Goal: Transaction & Acquisition: Purchase product/service

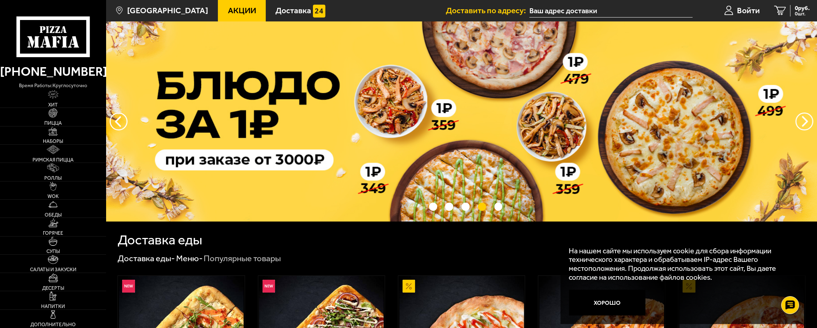
click at [568, 12] on input "text" at bounding box center [611, 10] width 163 height 13
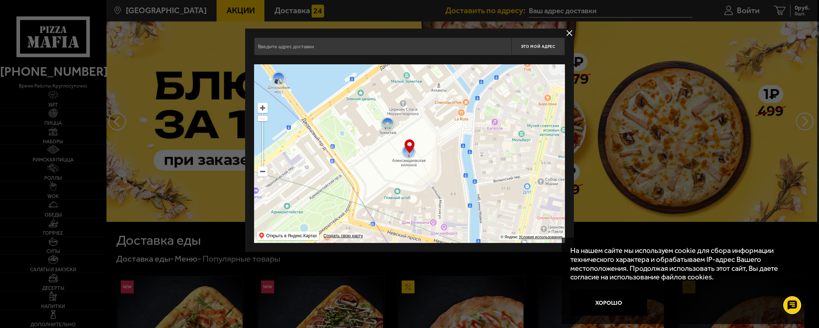
click at [334, 45] on input "text" at bounding box center [382, 47] width 257 height 18
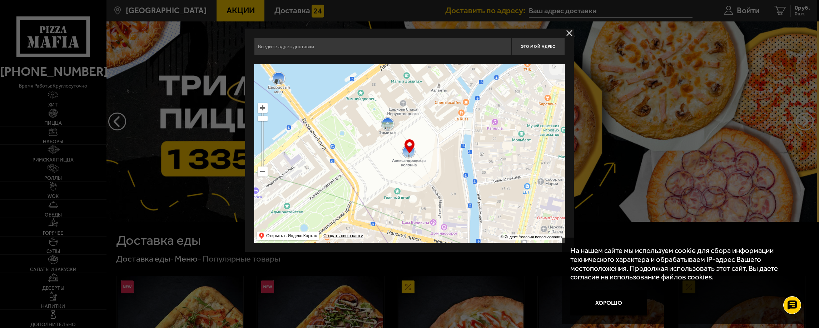
click at [570, 34] on button "delivery type" at bounding box center [569, 33] width 9 height 9
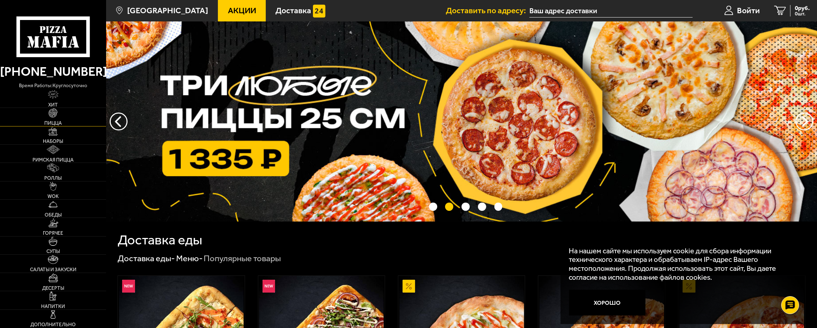
click at [54, 119] on link "Пицца" at bounding box center [53, 117] width 106 height 18
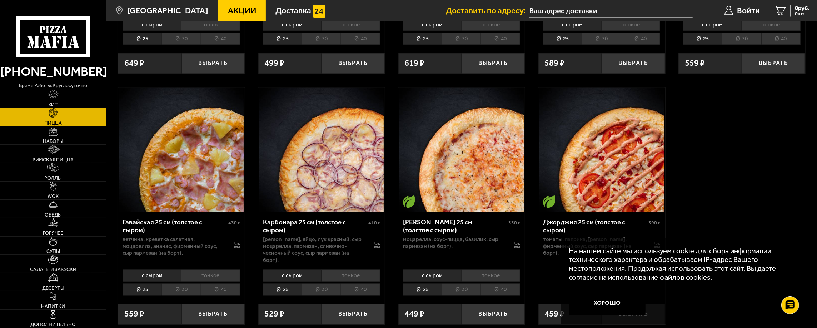
scroll to position [1322, 0]
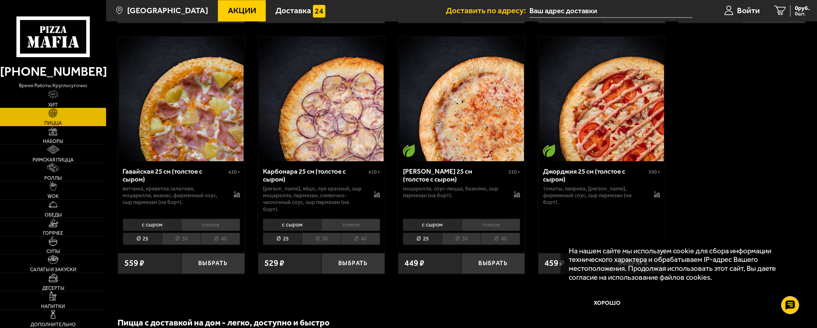
click at [467, 233] on li "30" at bounding box center [461, 239] width 39 height 12
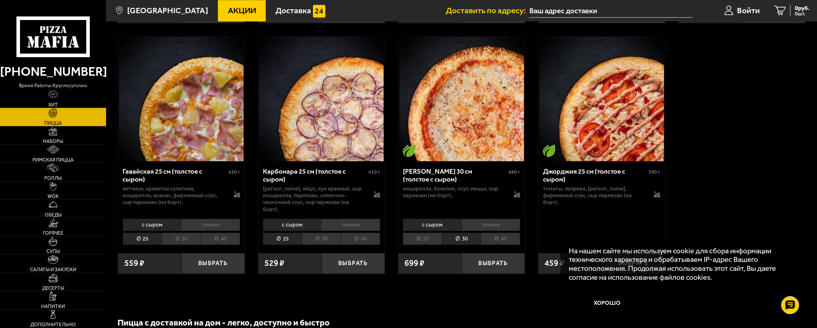
click at [425, 233] on li "25" at bounding box center [422, 239] width 39 height 12
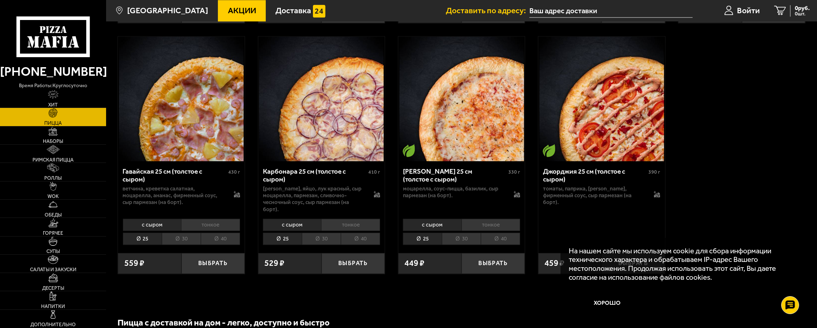
click at [478, 219] on li "тонкое" at bounding box center [491, 225] width 59 height 12
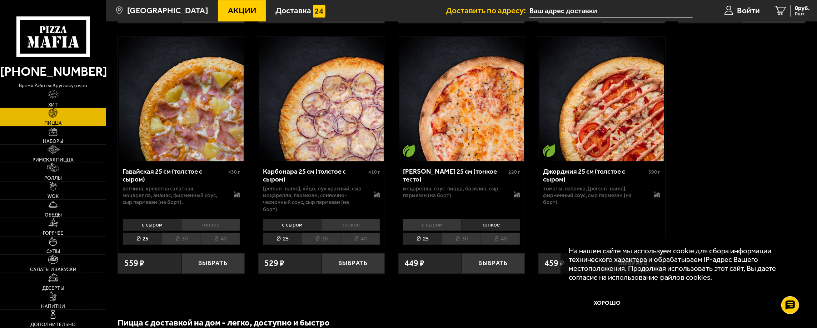
click at [433, 219] on li "с сыром" at bounding box center [432, 225] width 59 height 12
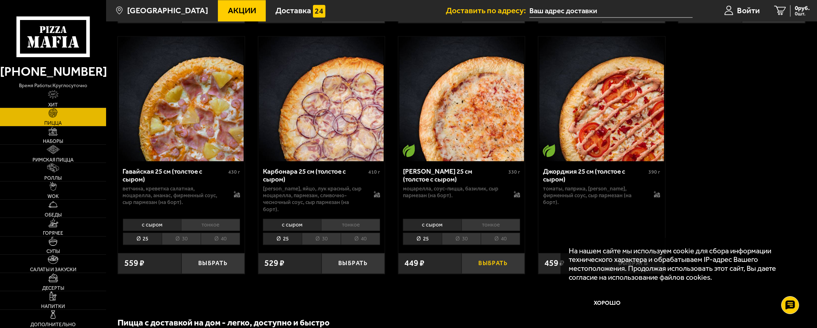
click at [497, 253] on button "Выбрать" at bounding box center [493, 263] width 63 height 21
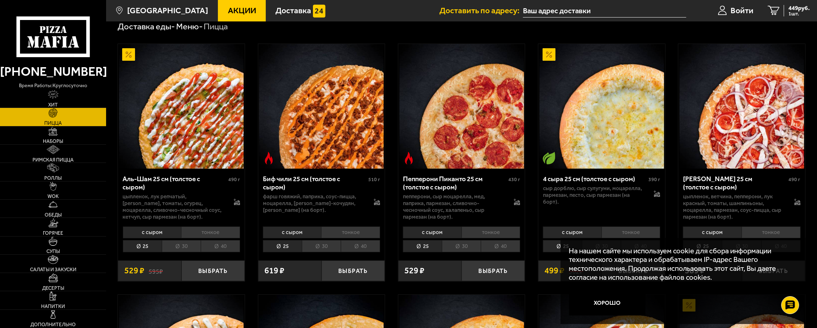
scroll to position [0, 0]
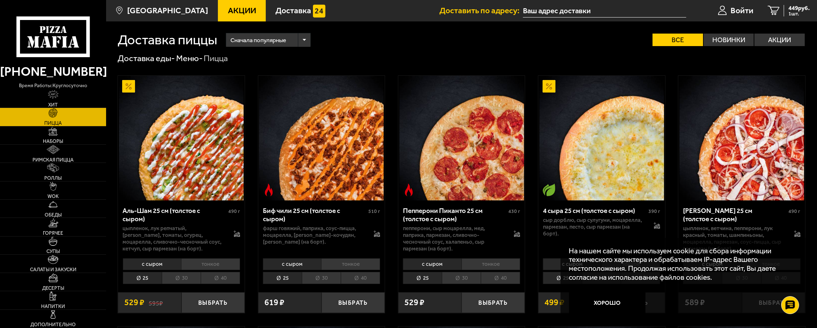
click at [320, 278] on li "30" at bounding box center [321, 278] width 39 height 12
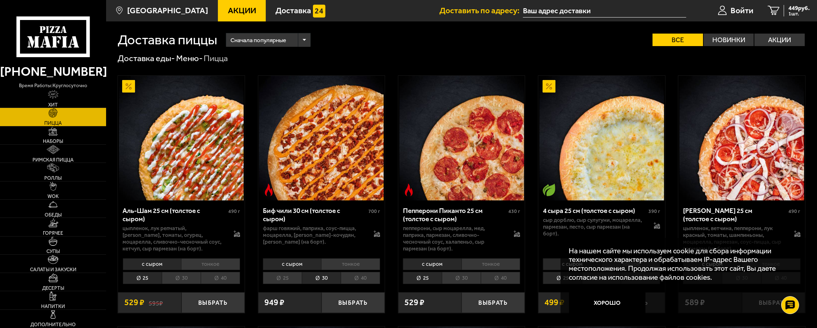
click at [342, 265] on li "тонкое" at bounding box center [350, 264] width 59 height 12
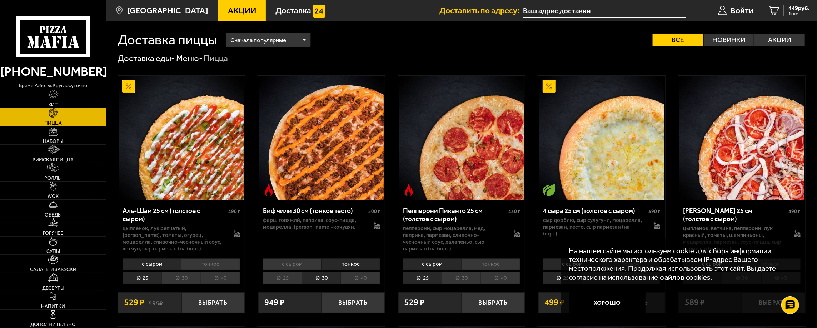
click at [294, 265] on li "с сыром" at bounding box center [292, 264] width 59 height 12
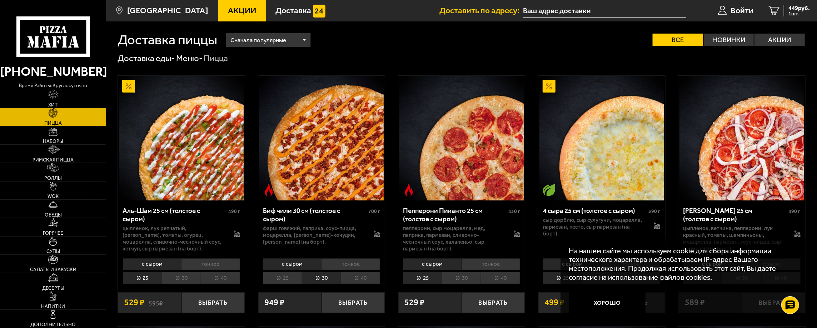
click at [350, 265] on li "тонкое" at bounding box center [350, 264] width 59 height 12
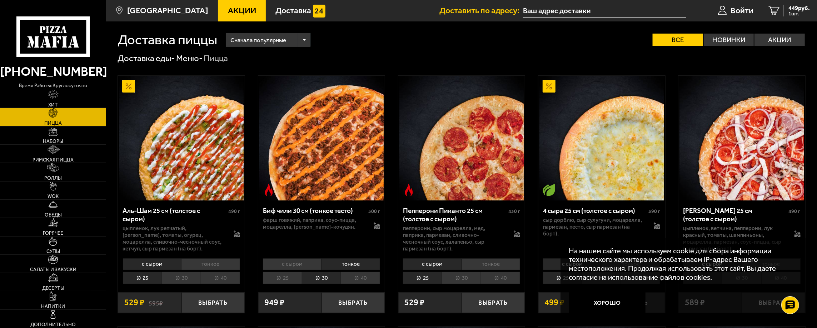
click at [277, 275] on li "25" at bounding box center [282, 278] width 39 height 12
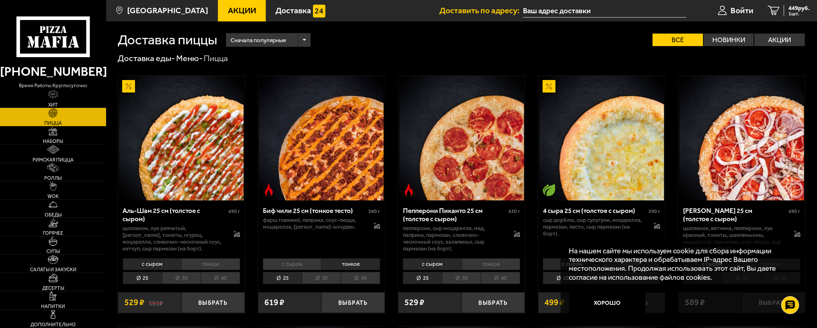
click at [320, 278] on li "30" at bounding box center [321, 278] width 39 height 12
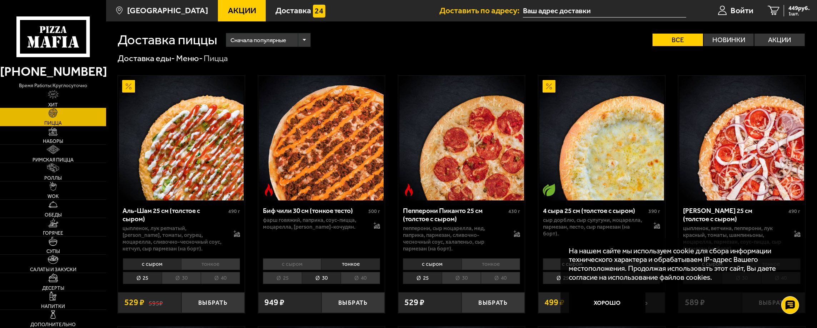
click at [290, 265] on li "с сыром" at bounding box center [292, 264] width 59 height 12
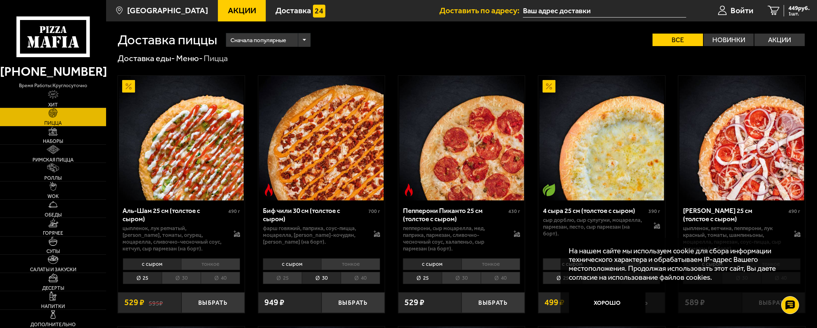
click at [351, 263] on li "тонкое" at bounding box center [350, 264] width 59 height 12
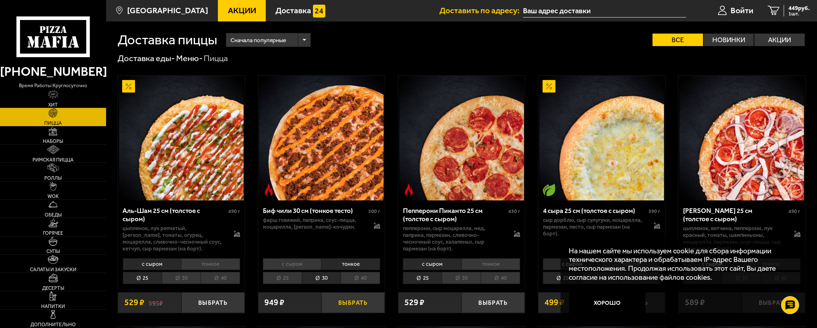
click at [363, 303] on button "Выбрать" at bounding box center [353, 302] width 63 height 21
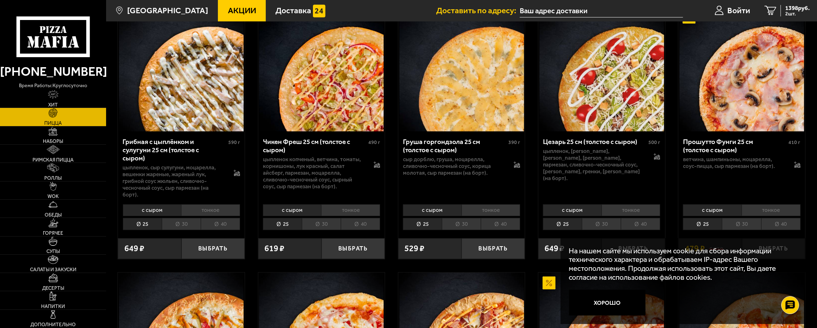
scroll to position [322, 0]
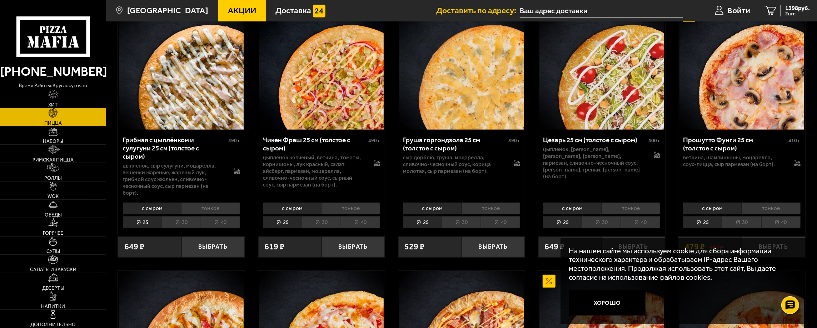
click at [340, 203] on li "тонкое" at bounding box center [350, 209] width 59 height 12
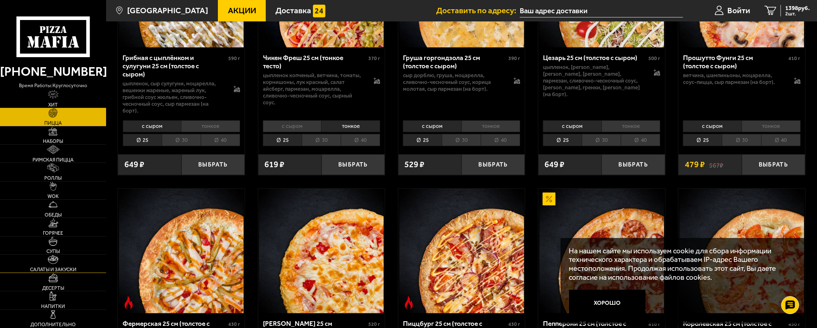
scroll to position [393, 0]
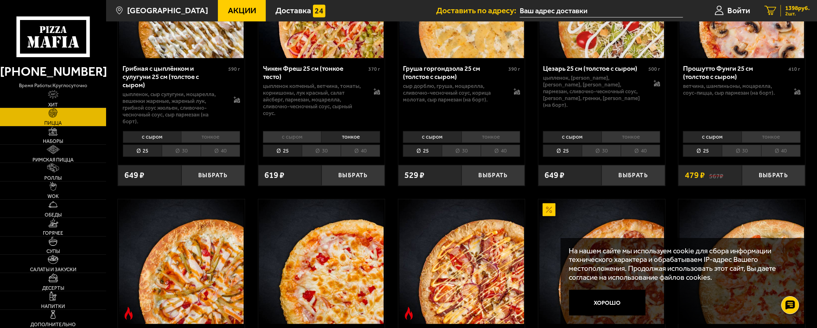
click at [791, 8] on span "1398 руб." at bounding box center [797, 8] width 25 height 6
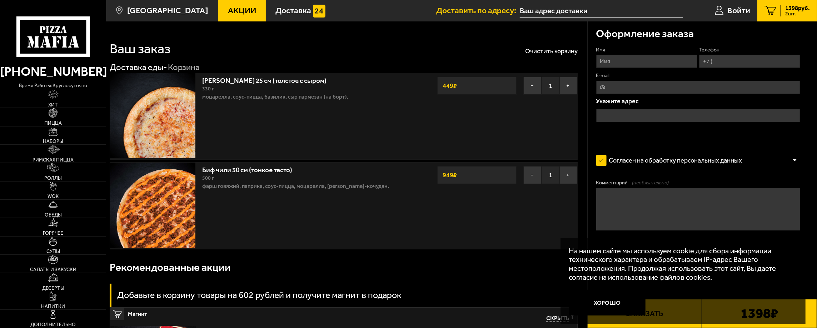
click at [615, 207] on textarea "Комментарий (необязательно)" at bounding box center [698, 209] width 204 height 43
type textarea "Все пиццы без лука, пожалуйста, или меня выгонят на мороз)"
type input "[PERSON_NAME]"
type input "[PHONE_NUMBER]"
type input "[EMAIL_ADDRESS][DOMAIN_NAME]"
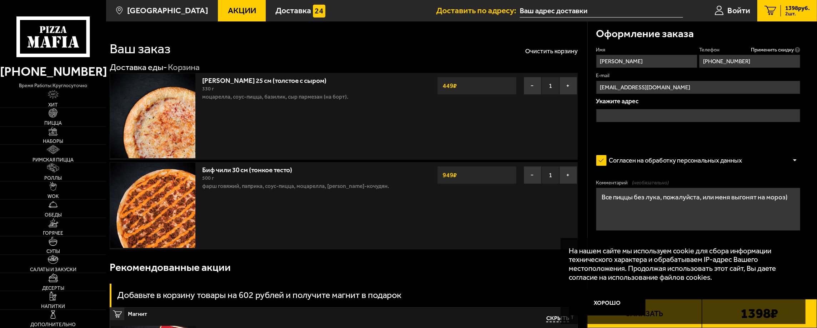
drag, startPoint x: 703, startPoint y: 197, endPoint x: 788, endPoint y: 196, distance: 85.0
click at [788, 196] on textarea "Все пиццы без лука, пожалуйста, или меня выгонят на мороз)" at bounding box center [698, 209] width 204 height 43
type textarea "Все пиццы без лука, пожалуйста. [PERSON_NAME] без базилика"
click at [617, 113] on input "text" at bounding box center [698, 115] width 204 height 13
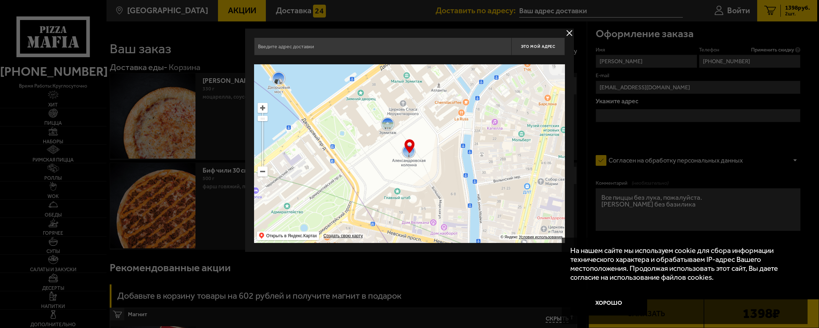
click at [490, 51] on input "text" at bounding box center [382, 47] width 257 height 18
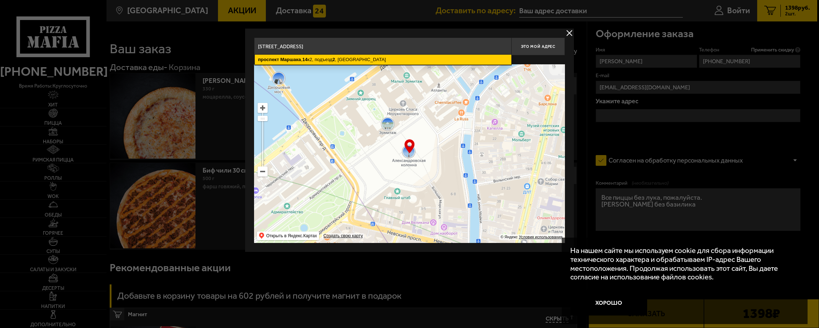
click at [425, 60] on ymaps "[STREET_ADDRESS]" at bounding box center [383, 60] width 257 height 10
type input "[STREET_ADDRESS]"
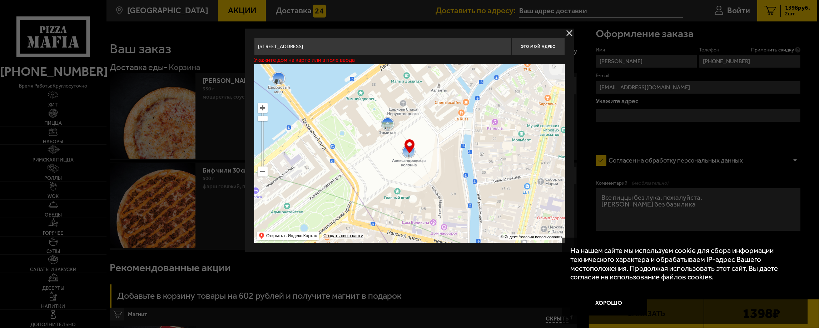
type input "[STREET_ADDRESS]"
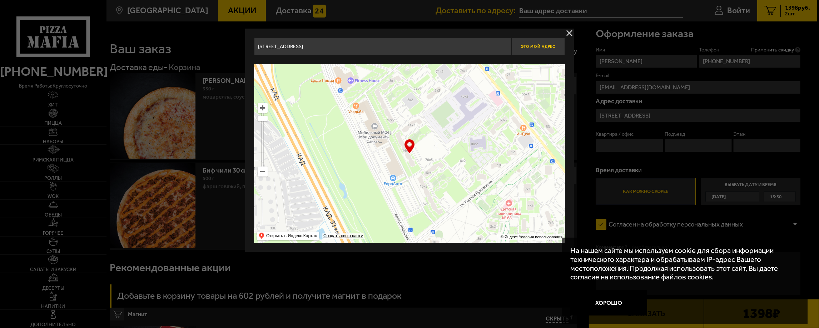
click at [543, 49] on button "Это мой адрес" at bounding box center [538, 47] width 54 height 18
type input "[STREET_ADDRESS]"
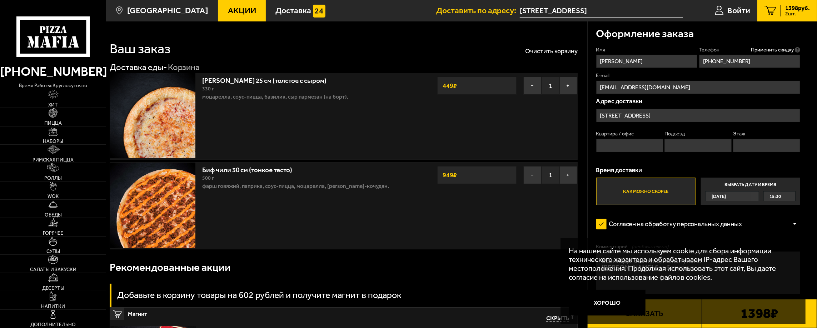
click at [700, 116] on input "[STREET_ADDRESS]" at bounding box center [698, 115] width 204 height 13
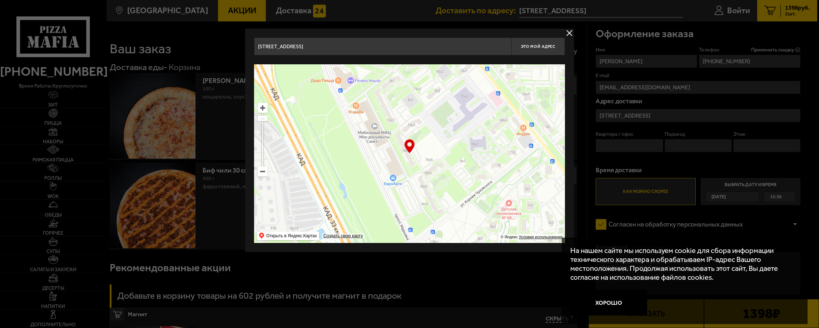
click at [374, 49] on input "[STREET_ADDRESS]" at bounding box center [382, 47] width 257 height 18
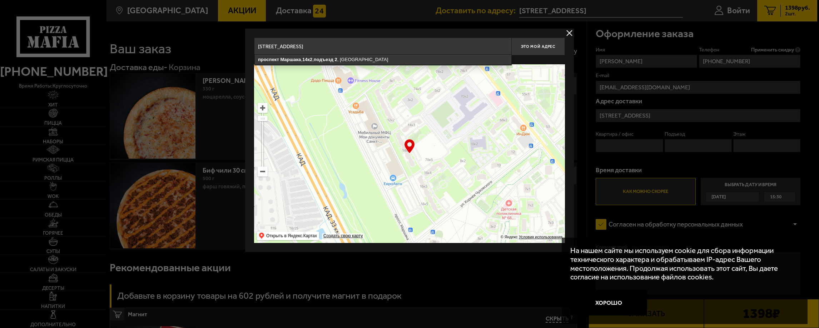
type input "[STREET_ADDRESS]"
click at [387, 45] on input "[STREET_ADDRESS]" at bounding box center [382, 47] width 257 height 18
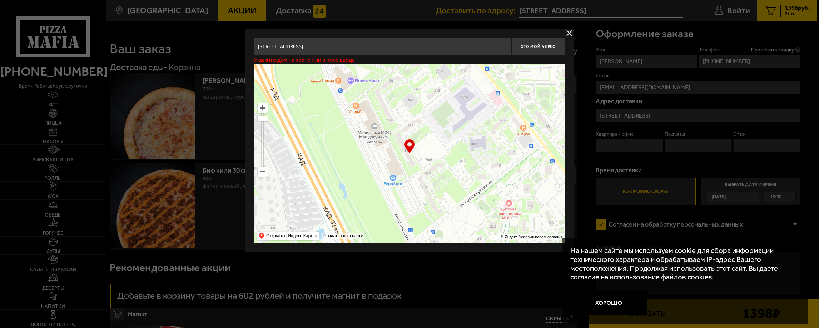
click at [421, 21] on div at bounding box center [409, 164] width 819 height 328
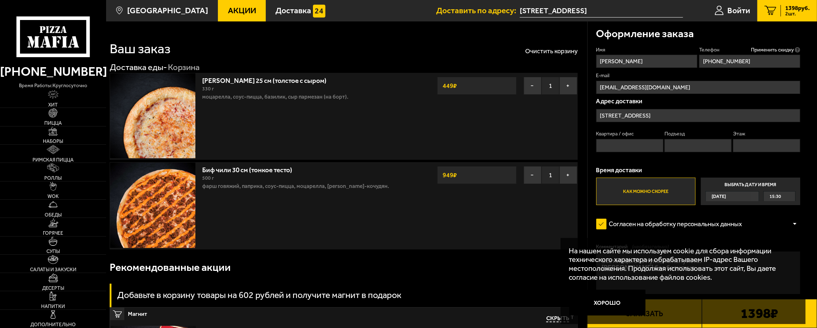
click at [631, 145] on input "Квартира / офис" at bounding box center [629, 145] width 67 height 13
type input "78"
type input "2"
click at [781, 198] on span "15:30" at bounding box center [775, 197] width 11 height 10
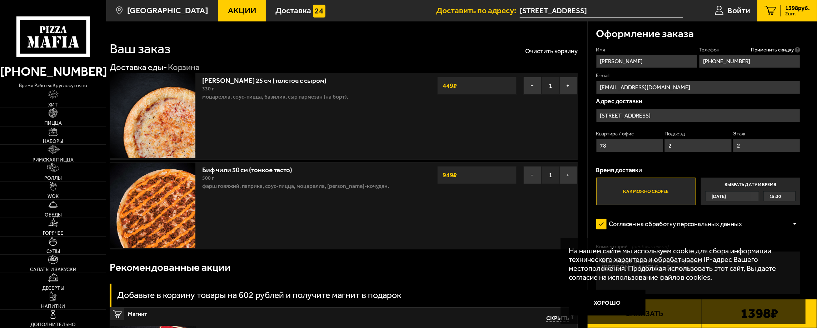
click at [0, 0] on input "Выбрать дату и время [DATE] 15:30" at bounding box center [0, 0] width 0 height 0
click at [775, 197] on span "15:30" at bounding box center [775, 197] width 11 height 10
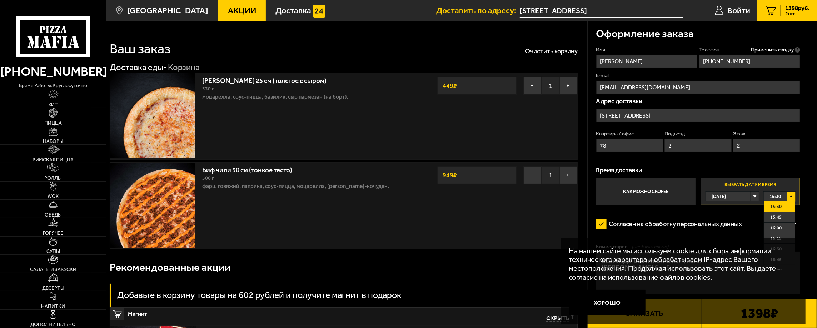
click at [758, 163] on div "Имя [PERSON_NAME] Телефон Применить скидку Вы будете зарегистрированы автоматич…" at bounding box center [698, 125] width 204 height 159
click at [783, 187] on label "Выбрать дату и время [DATE] 15:30 15:30 15:45 16:00 16:15 16:30 16:45 17:00 17:…" at bounding box center [751, 191] width 100 height 27
click at [789, 194] on div "15:30" at bounding box center [779, 197] width 31 height 10
click at [657, 190] on label "Как можно скорее" at bounding box center [646, 191] width 100 height 27
click at [0, 0] on input "Как можно скорее" at bounding box center [0, 0] width 0 height 0
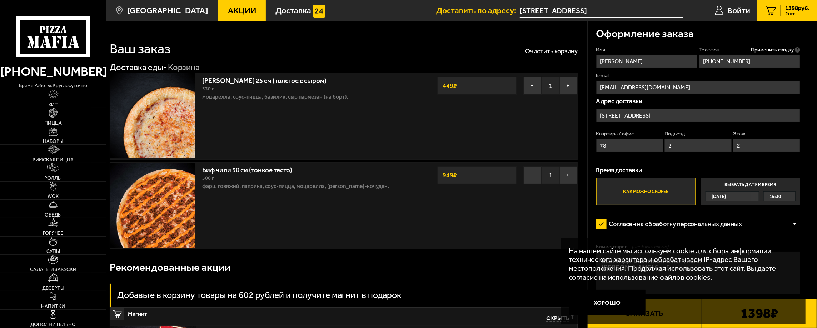
click at [652, 325] on button "Заказать" at bounding box center [644, 313] width 115 height 29
click at [660, 115] on input "[STREET_ADDRESS]" at bounding box center [698, 115] width 204 height 13
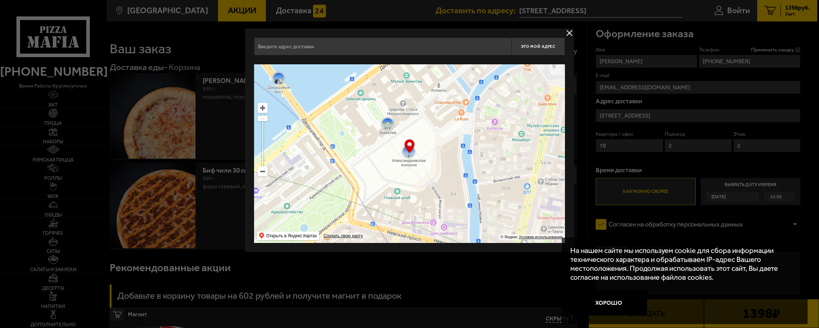
click at [399, 44] on input "text" at bounding box center [382, 47] width 257 height 18
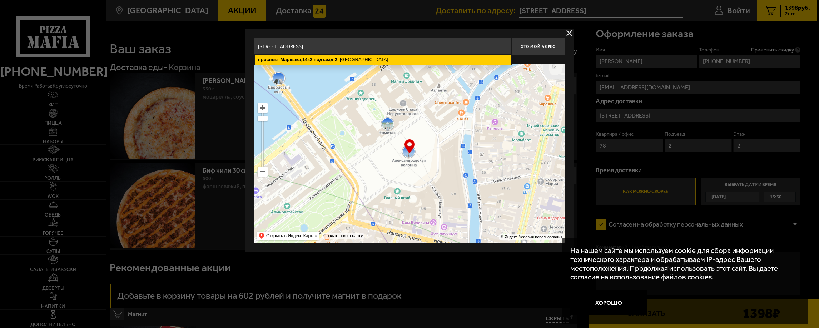
click at [363, 61] on ymaps "[STREET_ADDRESS]" at bounding box center [383, 60] width 257 height 10
type input "[STREET_ADDRESS]"
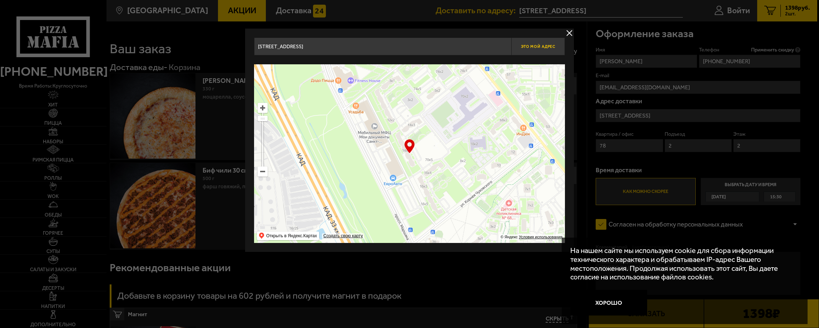
click at [541, 43] on button "Это мой адрес" at bounding box center [538, 47] width 54 height 18
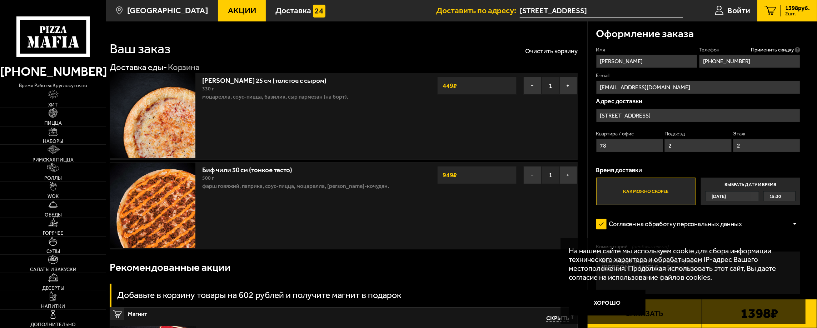
click at [659, 326] on button "Заказать" at bounding box center [644, 313] width 115 height 29
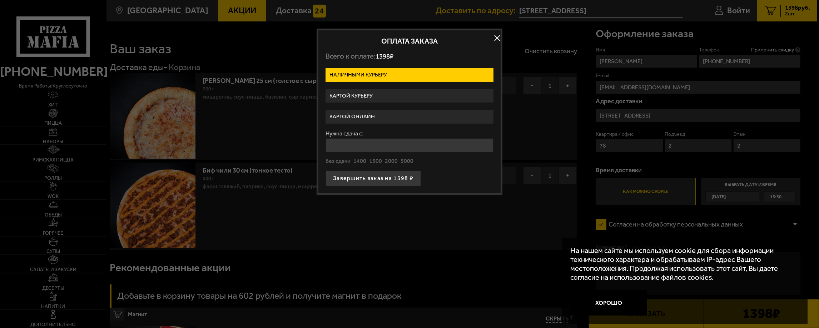
click at [368, 94] on label "Картой курьеру" at bounding box center [410, 96] width 168 height 14
click at [0, 0] on input "Картой курьеру" at bounding box center [0, 0] width 0 height 0
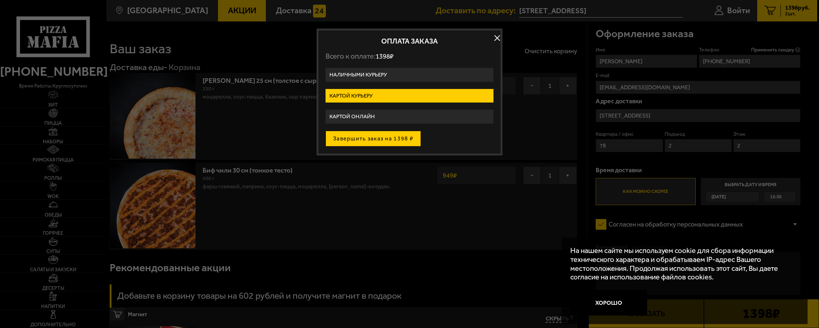
click at [379, 136] on button "Завершить заказ на 1398 ₽" at bounding box center [373, 139] width 95 height 16
